Goal: Information Seeking & Learning: Find specific page/section

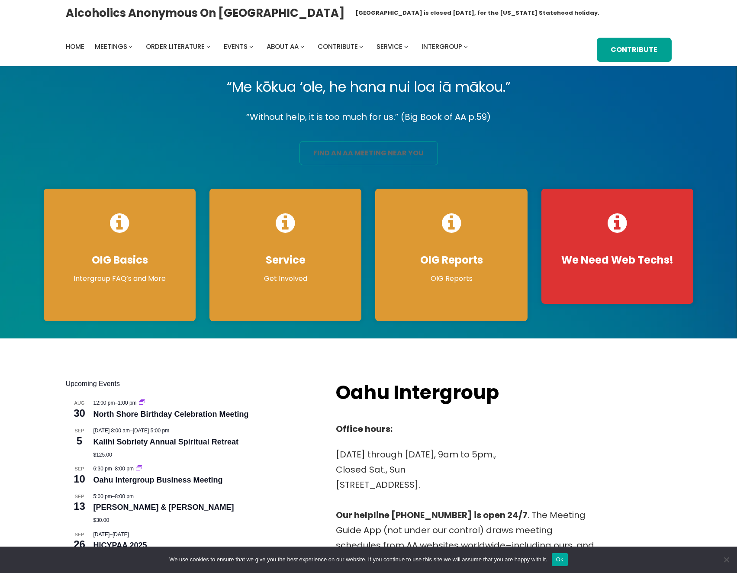
click at [416, 145] on link "find an aa meeting near you" at bounding box center [368, 153] width 138 height 24
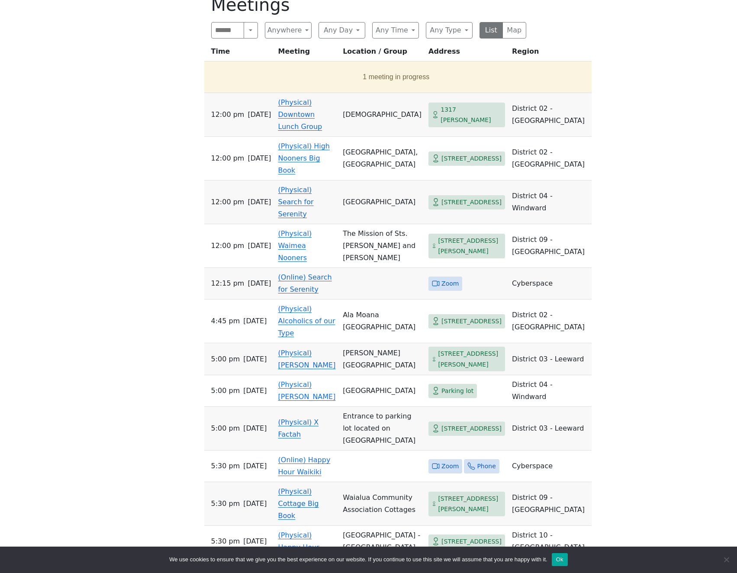
scroll to position [360, 0]
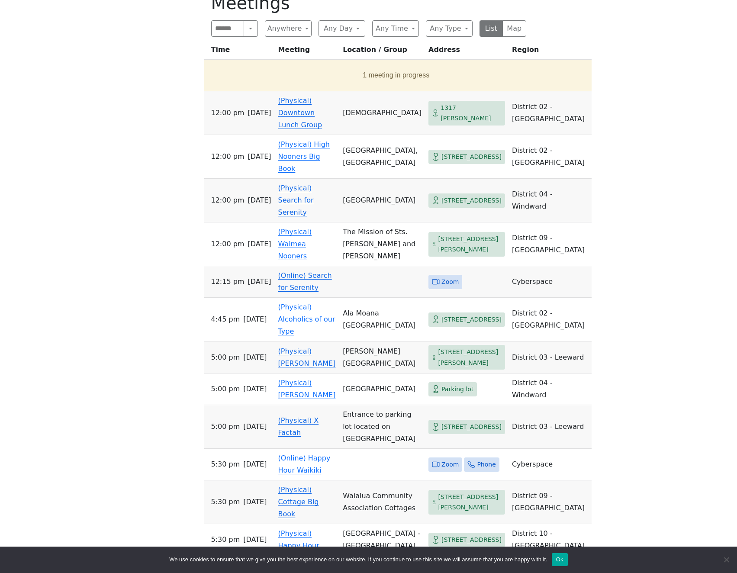
click at [307, 347] on link "(Physical) [PERSON_NAME]" at bounding box center [307, 357] width 58 height 20
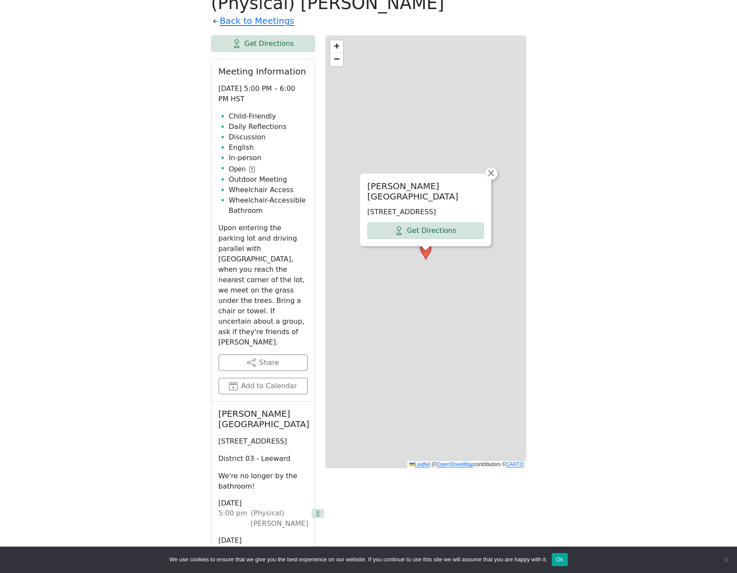
scroll to position [347, 0]
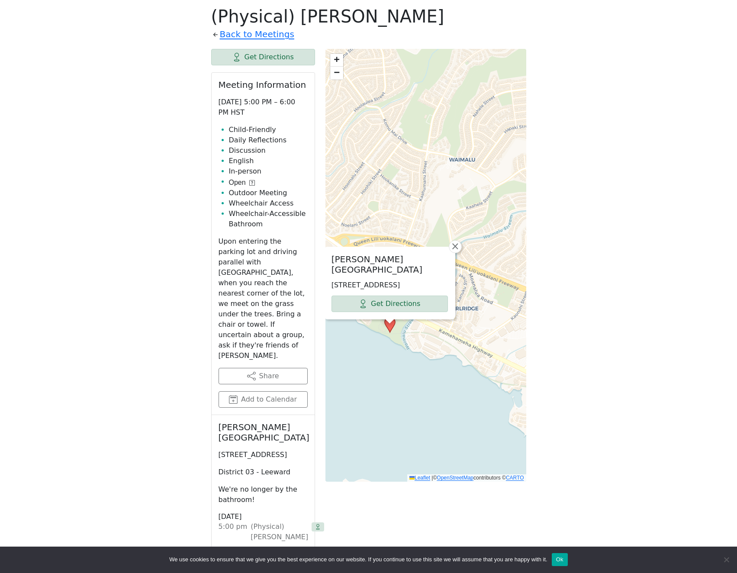
drag, startPoint x: 457, startPoint y: 335, endPoint x: 425, endPoint y: 378, distance: 54.1
click at [425, 378] on div "Neal S. Blaisdell Park 98-319 Kamehameha Hwy, Aiea, HI 96701, USA Get Direction…" at bounding box center [425, 265] width 201 height 433
click at [453, 249] on span "×" at bounding box center [455, 246] width 9 height 10
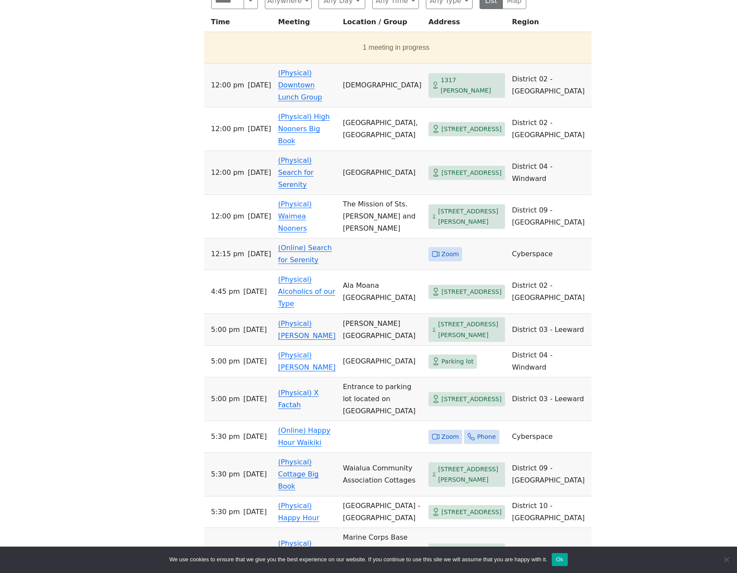
scroll to position [389, 0]
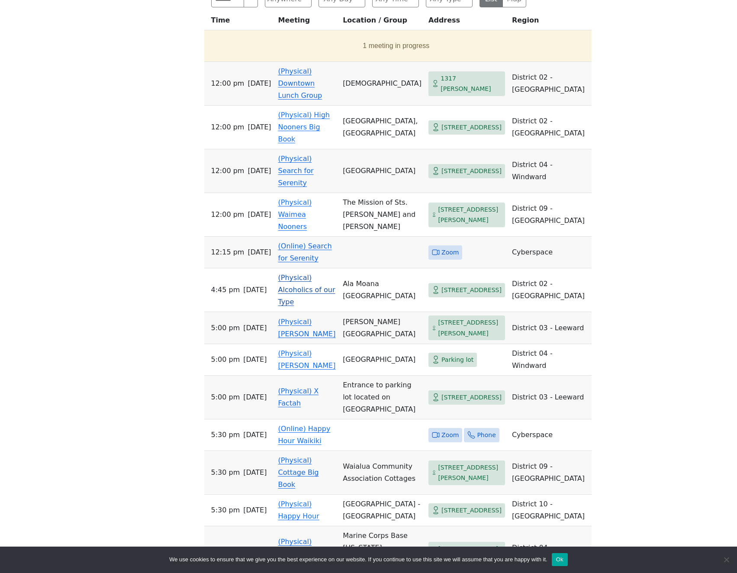
click at [302, 281] on link "(Physical) Alcoholics of our Type" at bounding box center [306, 289] width 57 height 32
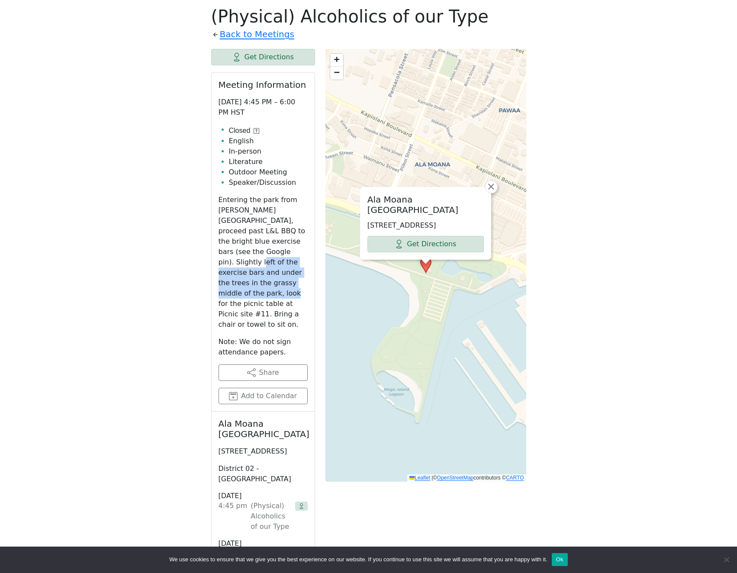
drag, startPoint x: 248, startPoint y: 251, endPoint x: 251, endPoint y: 283, distance: 32.2
click at [251, 283] on p "Entering the park from Atkinson Drive, proceed past L&L BBQ to the bright blue …" at bounding box center [263, 262] width 89 height 135
click at [251, 287] on p "Entering the park from Atkinson Drive, proceed past L&L BBQ to the bright blue …" at bounding box center [263, 262] width 89 height 135
click at [252, 302] on p "Entering the park from Atkinson Drive, proceed past L&L BBQ to the bright blue …" at bounding box center [263, 262] width 89 height 135
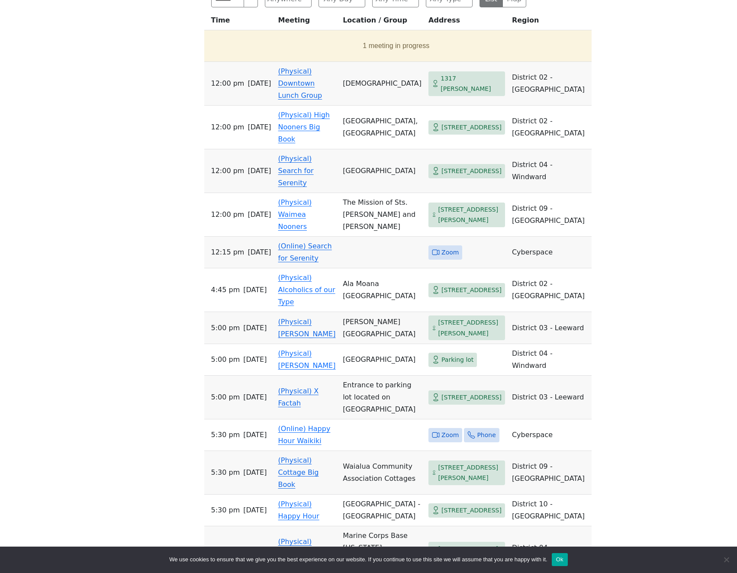
click at [309, 318] on link "(Physical) Ka Hui Moolelo" at bounding box center [307, 328] width 58 height 20
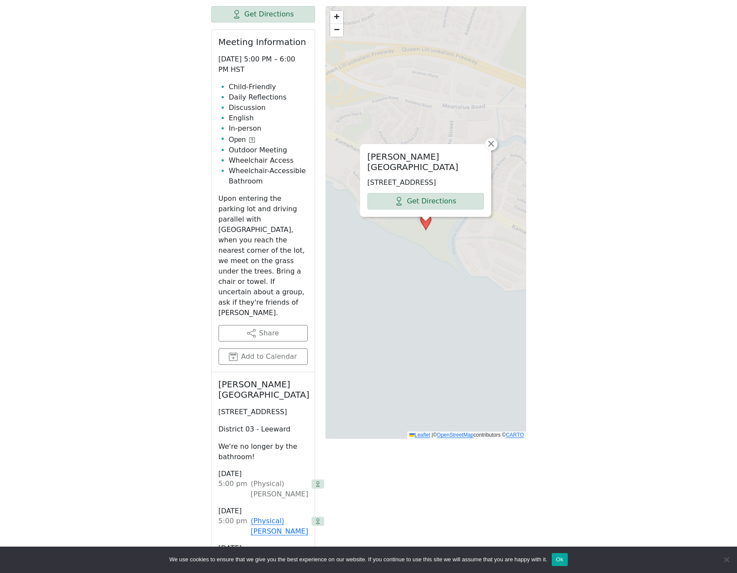
scroll to position [347, 0]
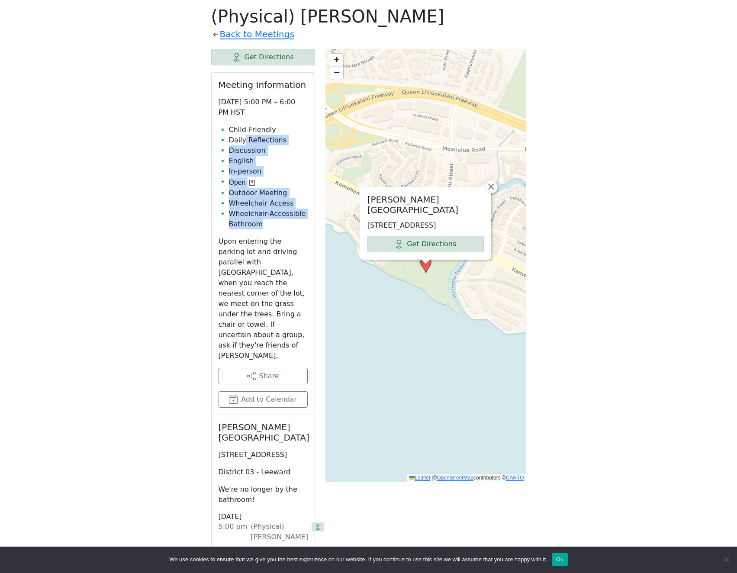
drag, startPoint x: 242, startPoint y: 139, endPoint x: 241, endPoint y: 232, distance: 93.5
click at [241, 232] on div "Meeting Information Monday 5:00 PM – 6:00 PM HST Child-Friendly Daily Reflectio…" at bounding box center [263, 244] width 103 height 342
click at [244, 242] on p "Upon entering the parking lot and driving parallel with Kam Highway, when you r…" at bounding box center [263, 298] width 89 height 125
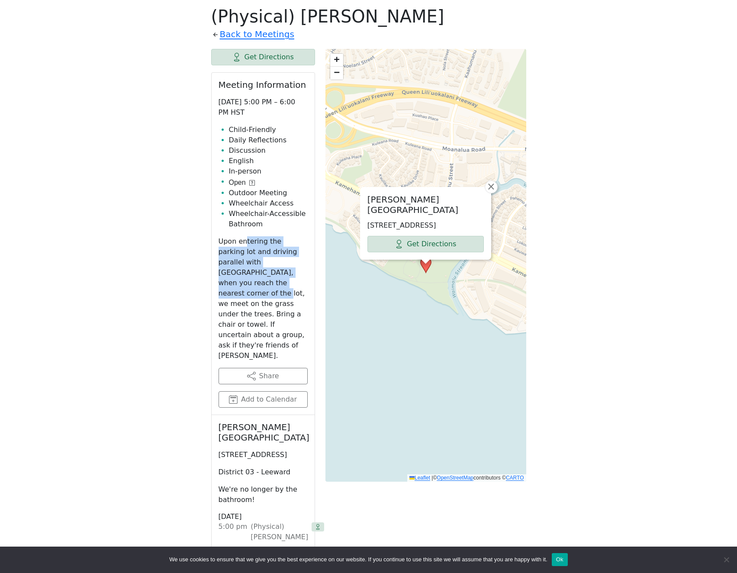
drag, startPoint x: 244, startPoint y: 243, endPoint x: 248, endPoint y: 286, distance: 42.6
click at [248, 286] on p "Upon entering the parking lot and driving parallel with Kam Highway, when you r…" at bounding box center [263, 298] width 89 height 125
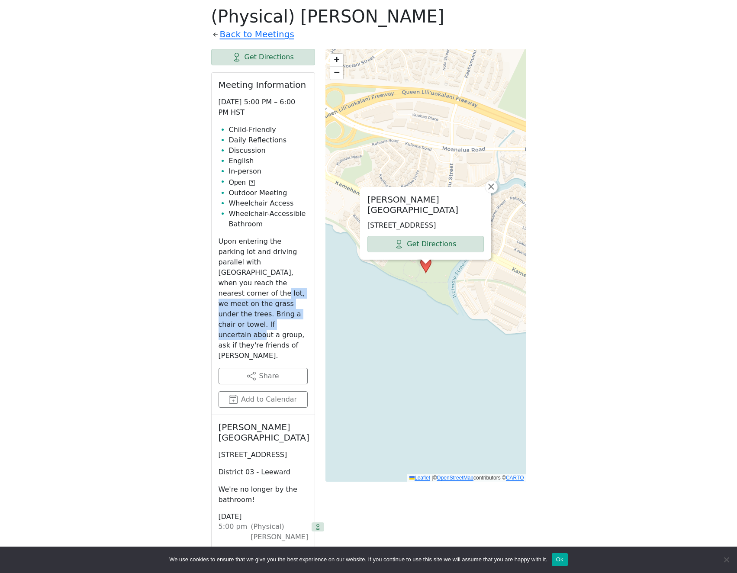
drag, startPoint x: 242, startPoint y: 285, endPoint x: 248, endPoint y: 312, distance: 27.5
click at [248, 312] on p "Upon entering the parking lot and driving parallel with Kam Highway, when you r…" at bounding box center [263, 298] width 89 height 125
click at [248, 313] on p "Upon entering the parking lot and driving parallel with Kam Highway, when you r…" at bounding box center [263, 298] width 89 height 125
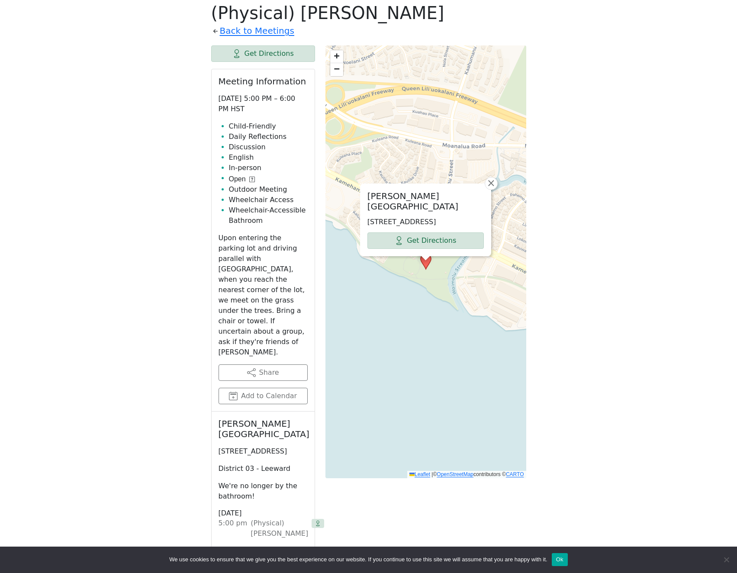
scroll to position [353, 0]
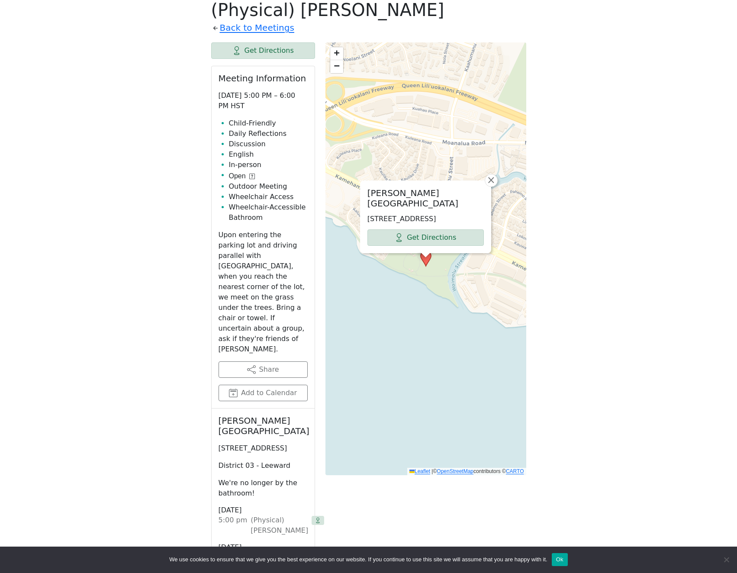
click at [431, 267] on icon at bounding box center [425, 259] width 11 height 16
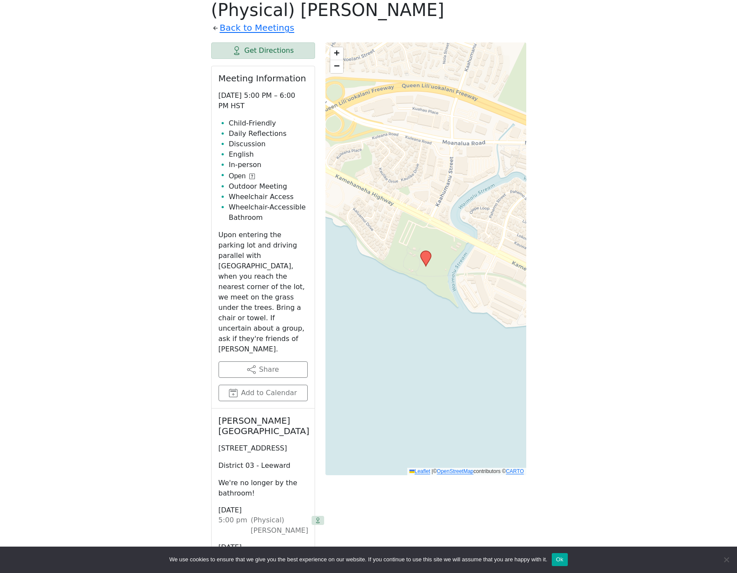
click at [423, 258] on icon at bounding box center [426, 258] width 10 height 15
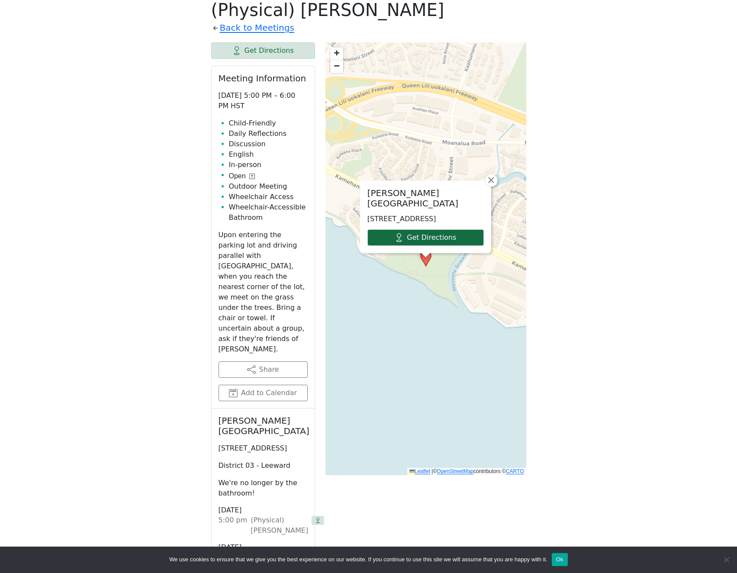
click at [425, 241] on link "Get Directions" at bounding box center [425, 237] width 116 height 16
click at [592, 216] on div "If you know of a meeting listed here that NO LONGER MEETS, please call Central …" at bounding box center [368, 573] width 663 height 1272
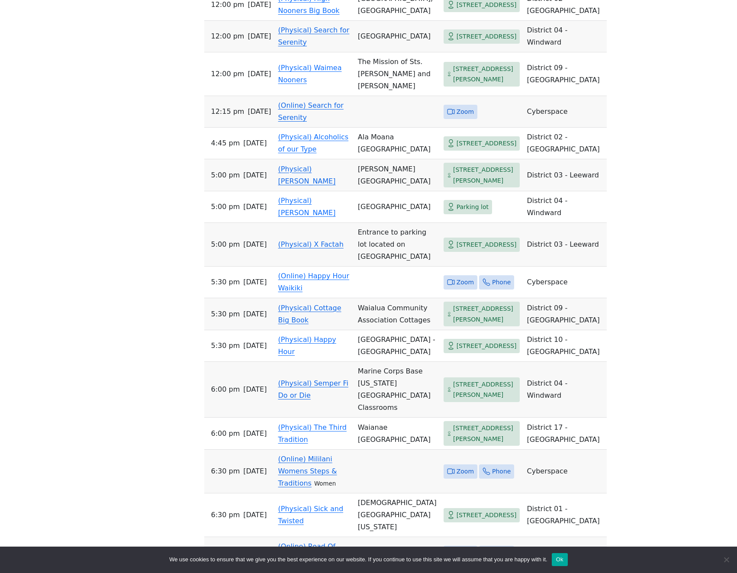
scroll to position [505, 0]
